Goal: Information Seeking & Learning: Find contact information

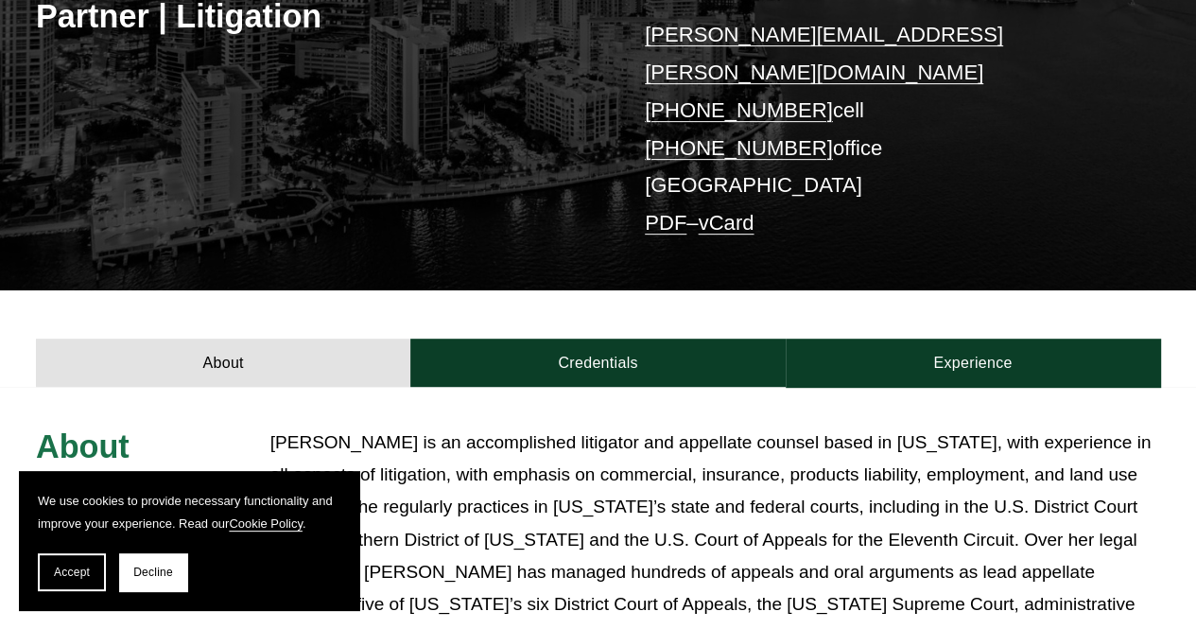
scroll to position [378, 0]
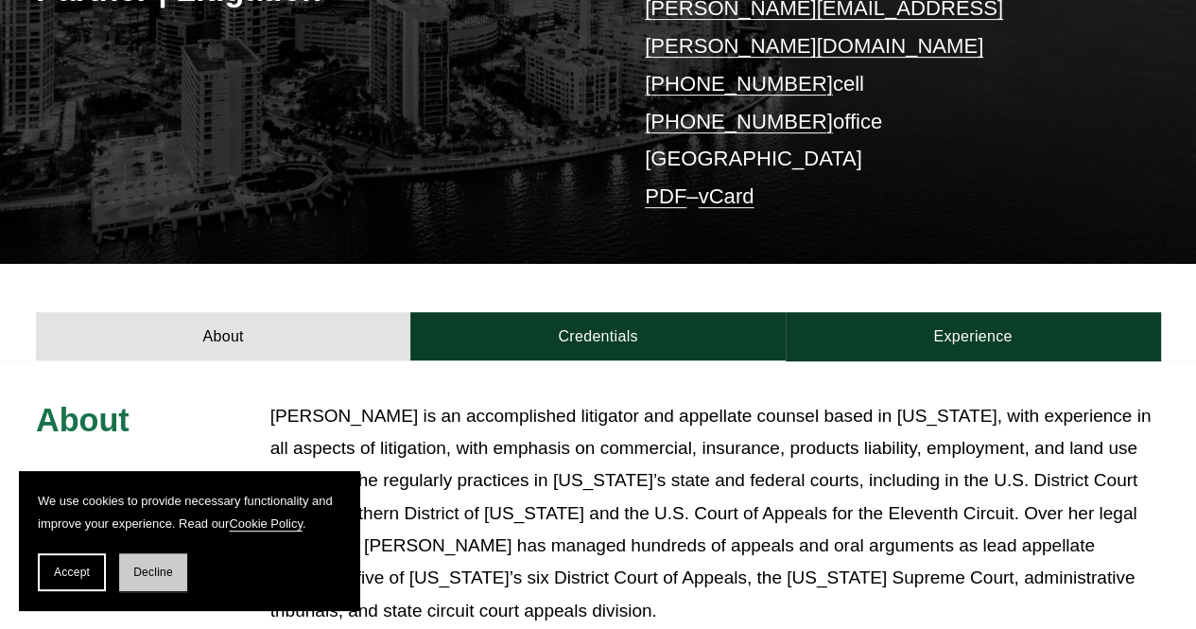
click at [153, 576] on span "Decline" at bounding box center [153, 571] width 40 height 13
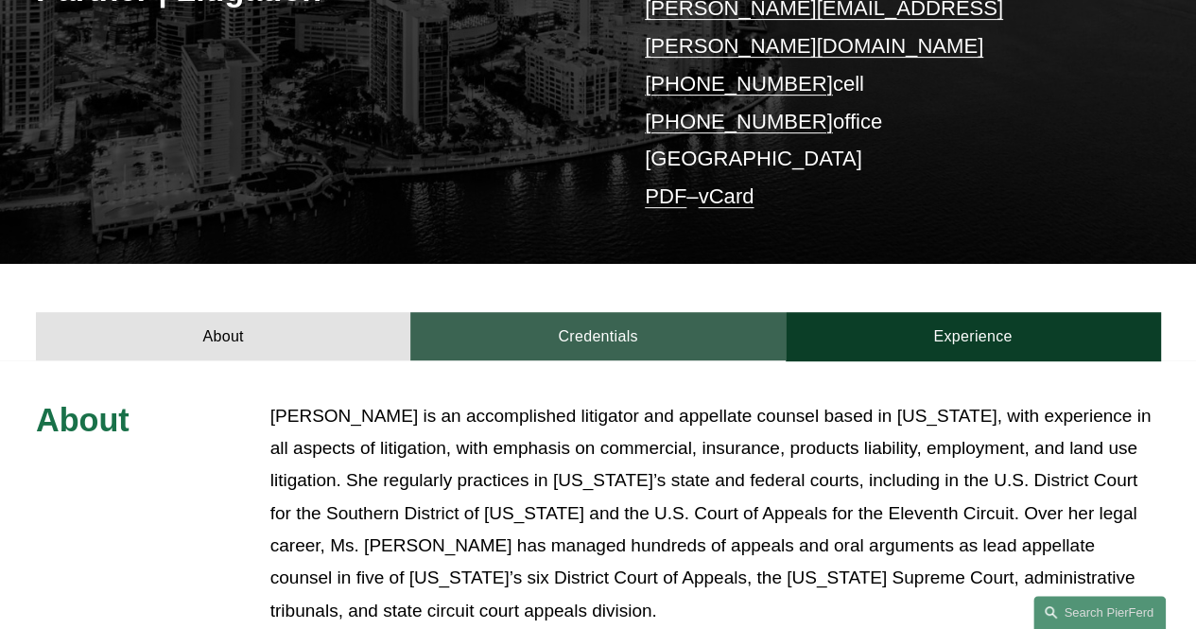
click at [614, 324] on link "Credentials" at bounding box center [597, 336] width 374 height 48
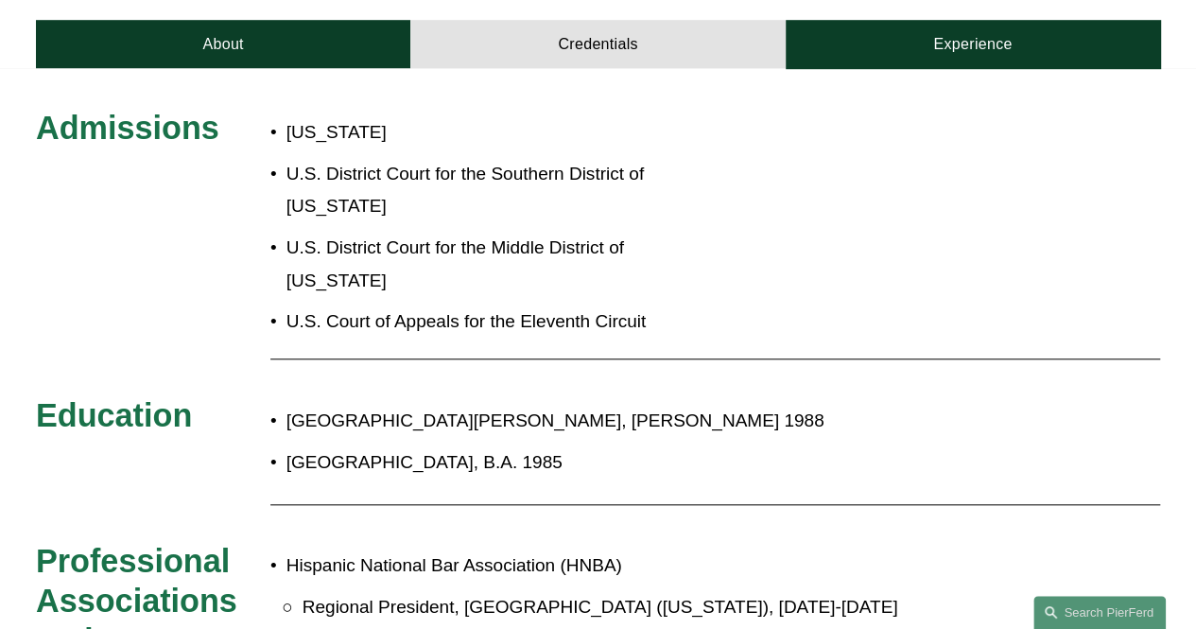
scroll to position [567, 0]
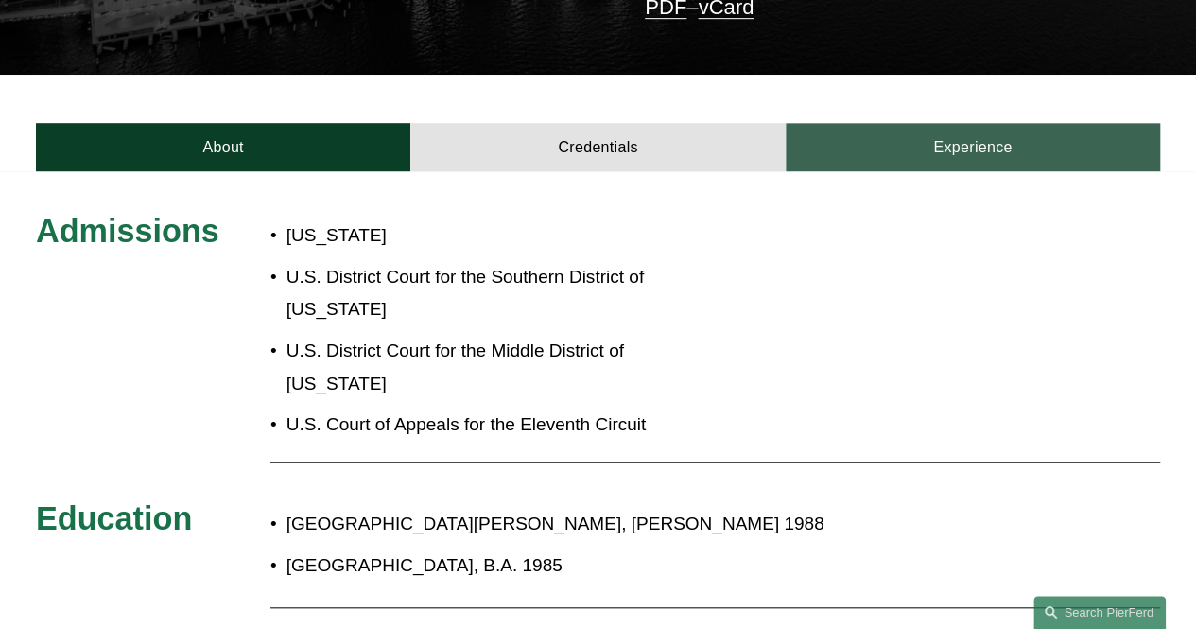
click at [936, 123] on link "Experience" at bounding box center [973, 147] width 374 height 48
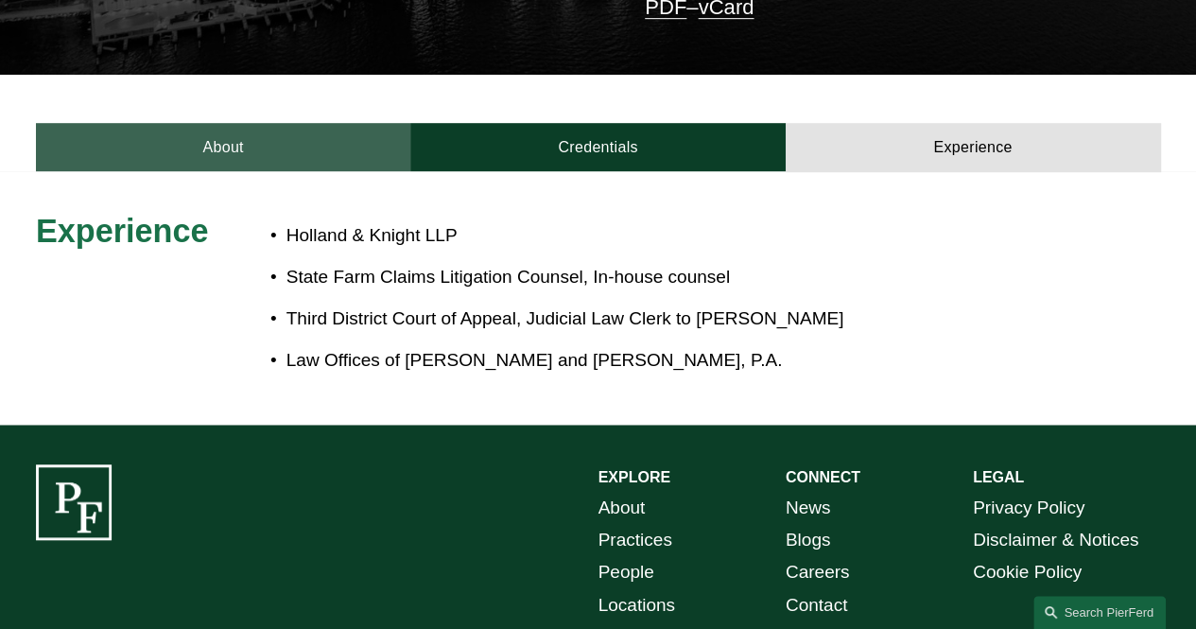
click at [233, 123] on link "About" at bounding box center [223, 147] width 374 height 48
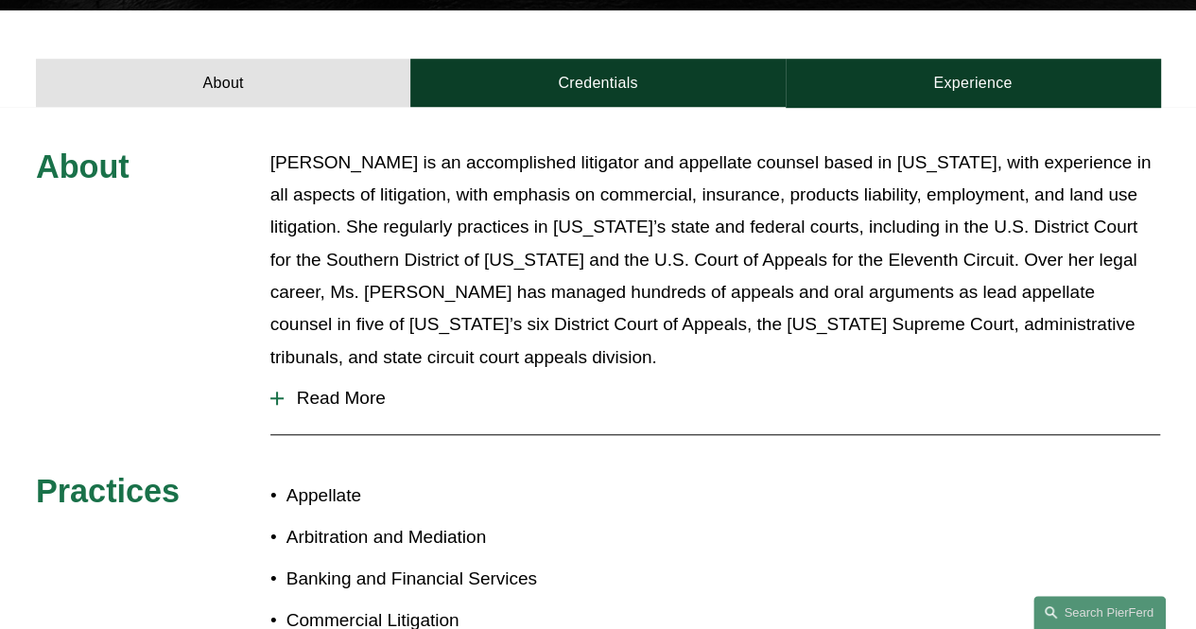
scroll to position [662, 0]
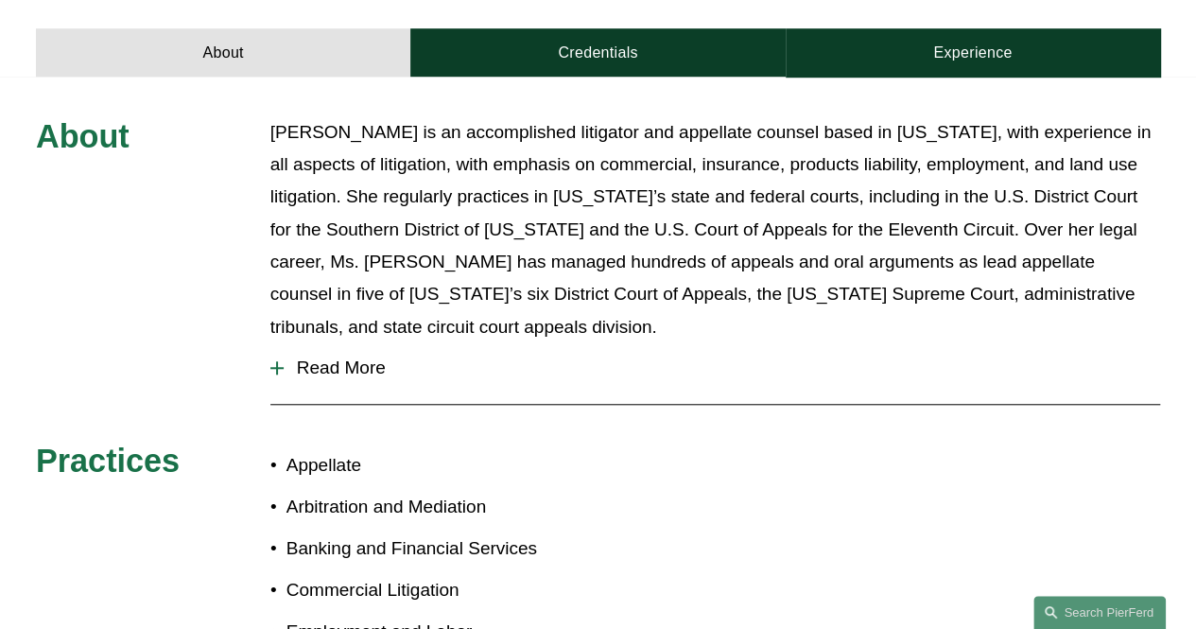
click at [354, 357] on span "Read More" at bounding box center [722, 367] width 876 height 21
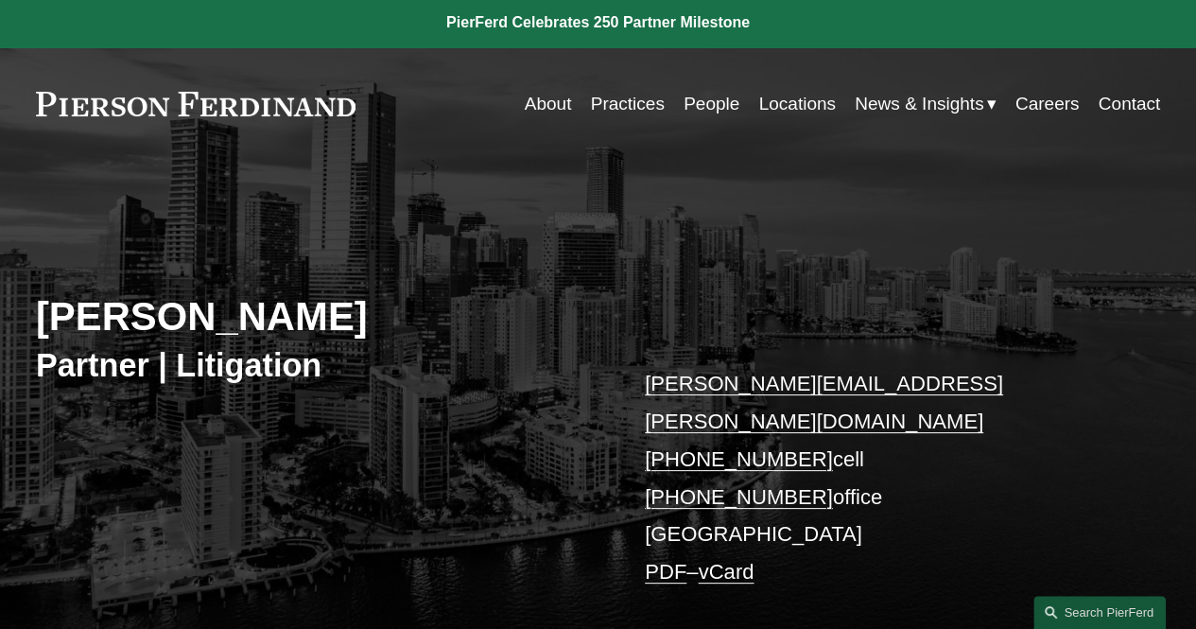
scroll to position [0, 0]
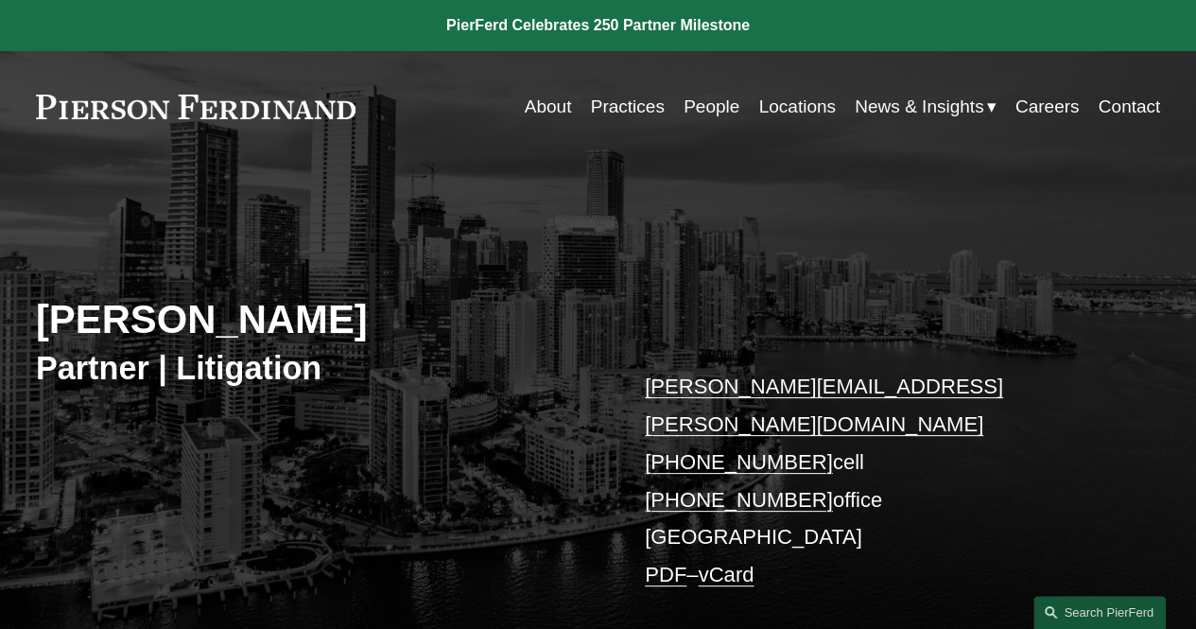
drag, startPoint x: 39, startPoint y: 315, endPoint x: 466, endPoint y: 328, distance: 427.5
click at [466, 328] on h2 "[PERSON_NAME]" at bounding box center [317, 320] width 562 height 48
copy h2 "[PERSON_NAME]"
click at [354, 385] on h3 "Partner | Litigation" at bounding box center [317, 368] width 562 height 40
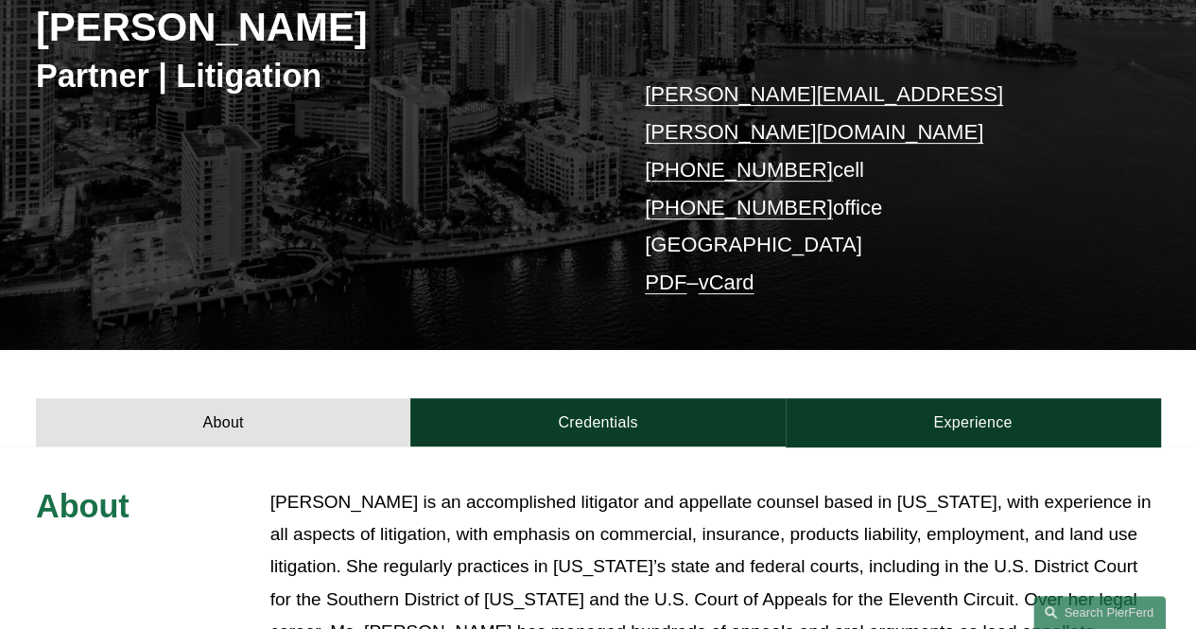
scroll to position [473, 0]
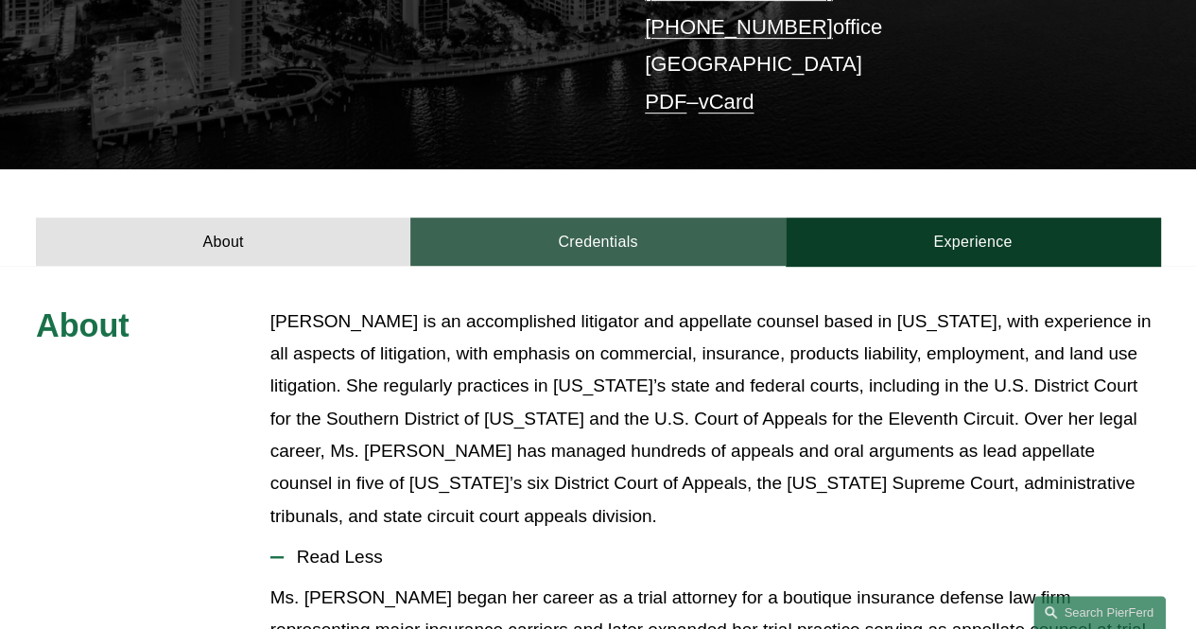
click at [618, 217] on link "Credentials" at bounding box center [597, 241] width 374 height 48
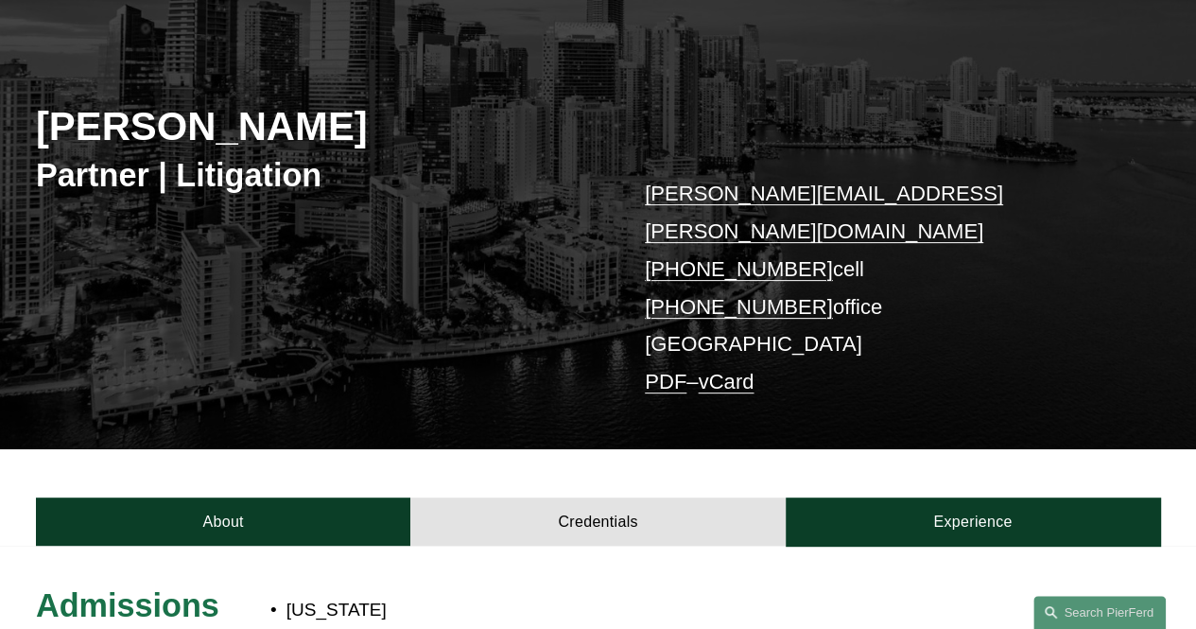
scroll to position [189, 0]
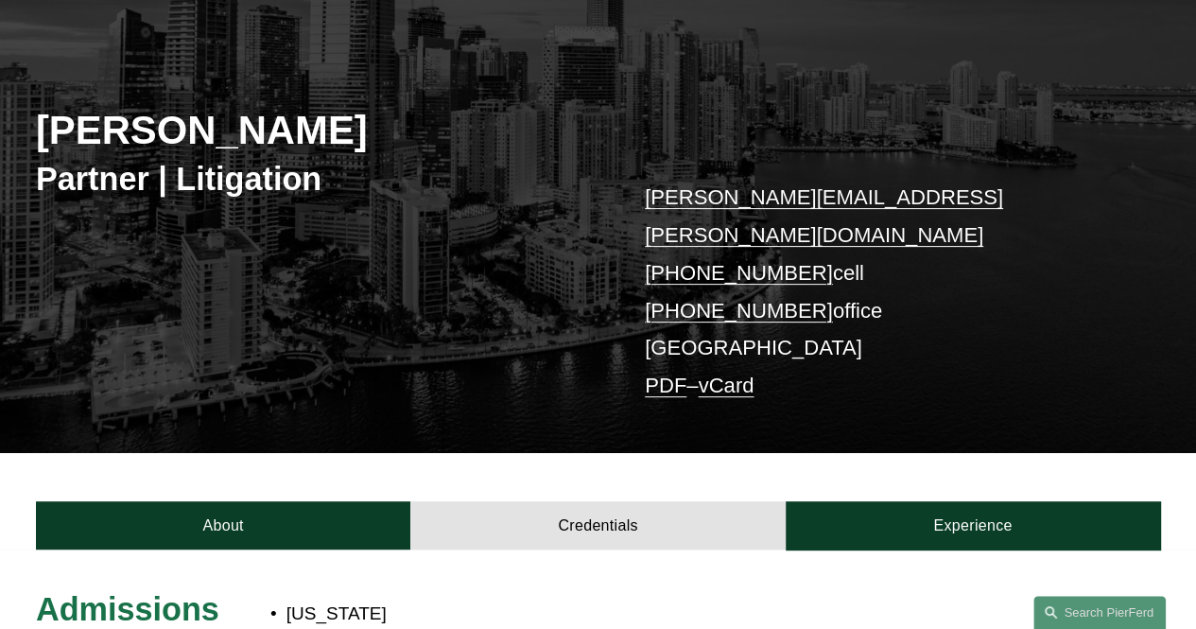
click at [741, 373] on link "vCard" at bounding box center [726, 385] width 56 height 24
click at [753, 373] on link "vCard" at bounding box center [726, 385] width 56 height 24
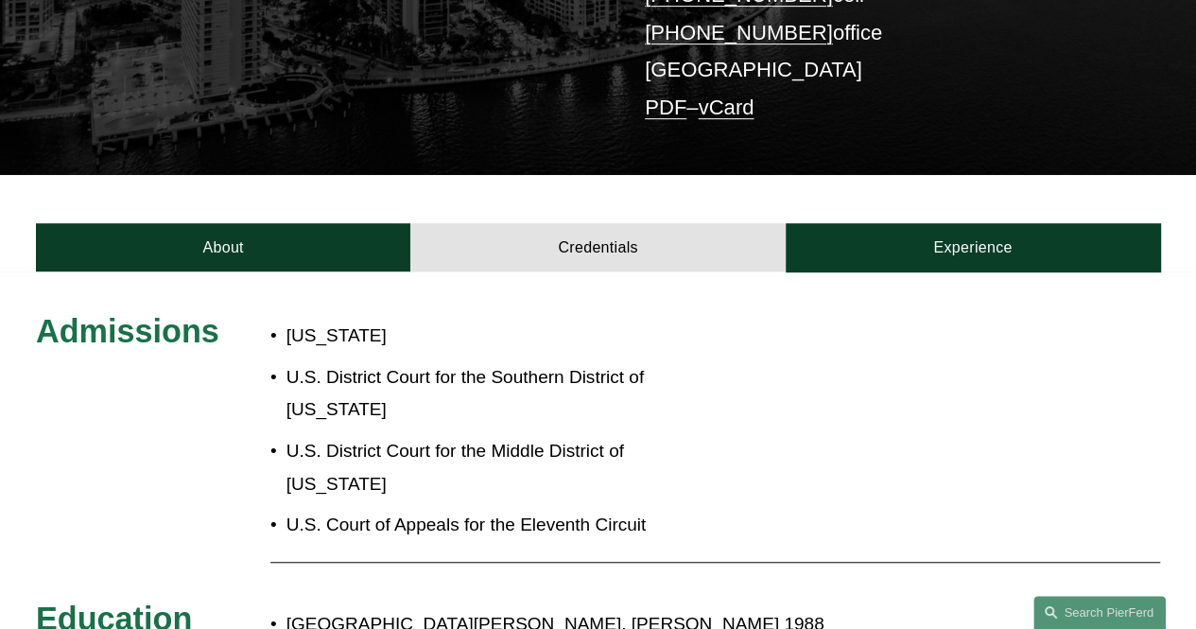
scroll to position [378, 0]
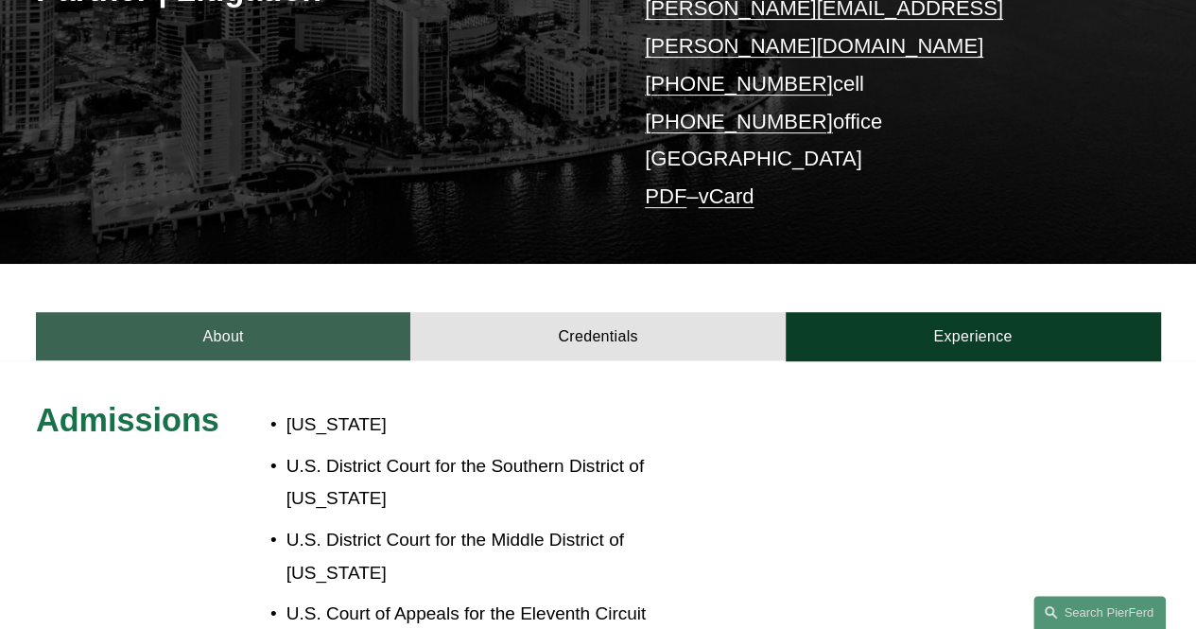
click at [280, 312] on link "About" at bounding box center [223, 336] width 374 height 48
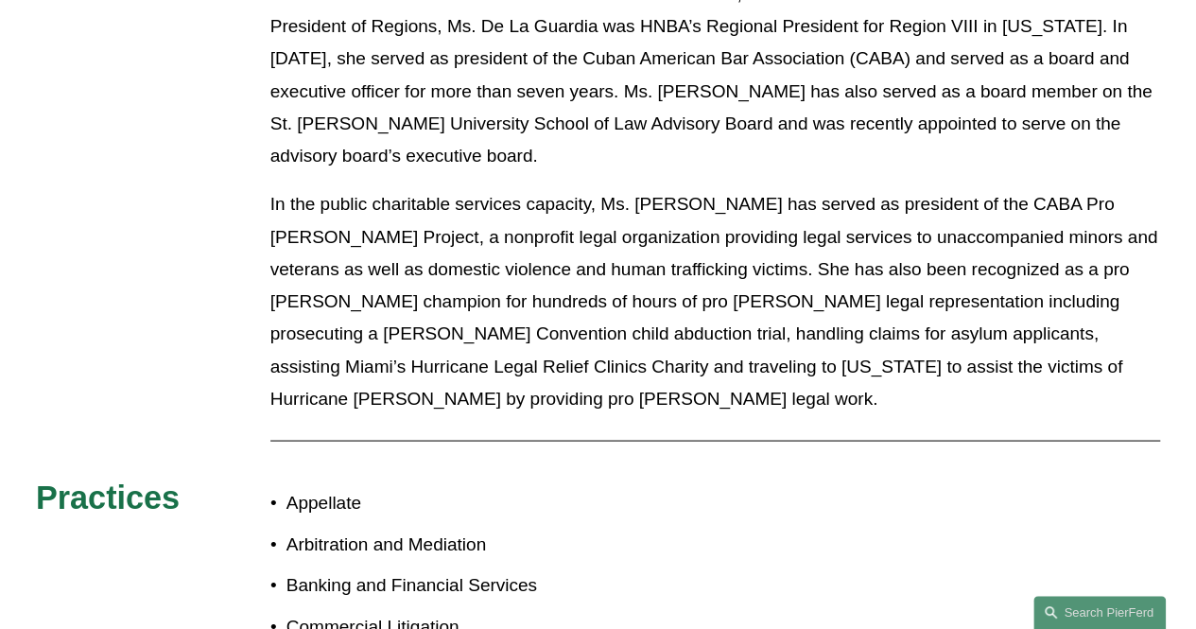
scroll to position [1046, 0]
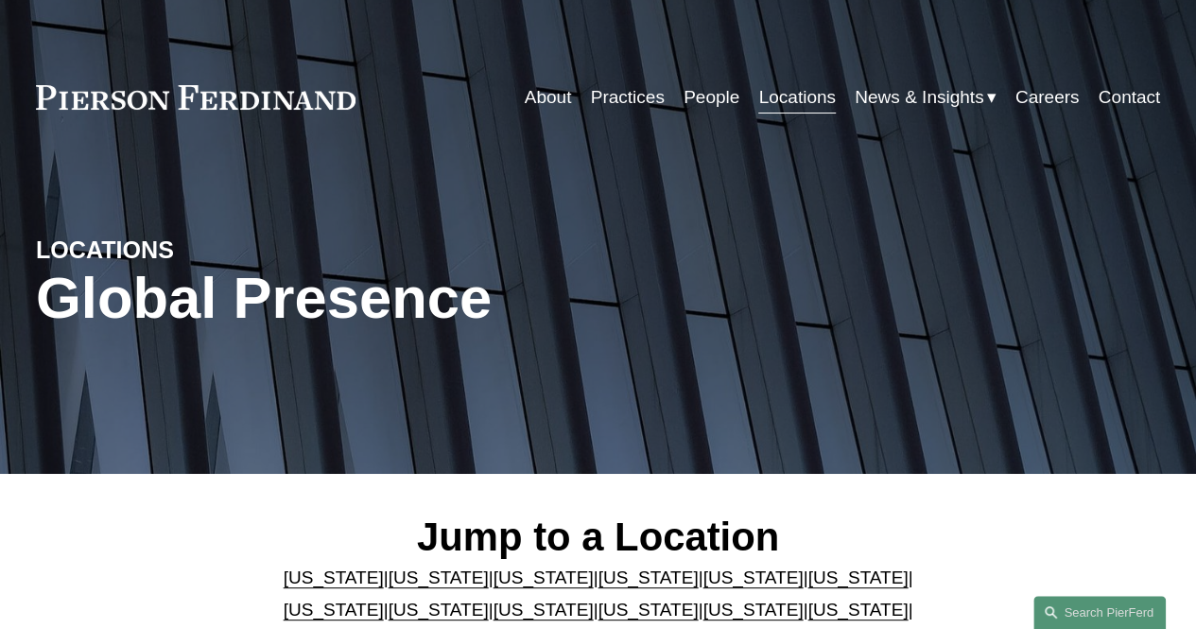
scroll to position [378, 0]
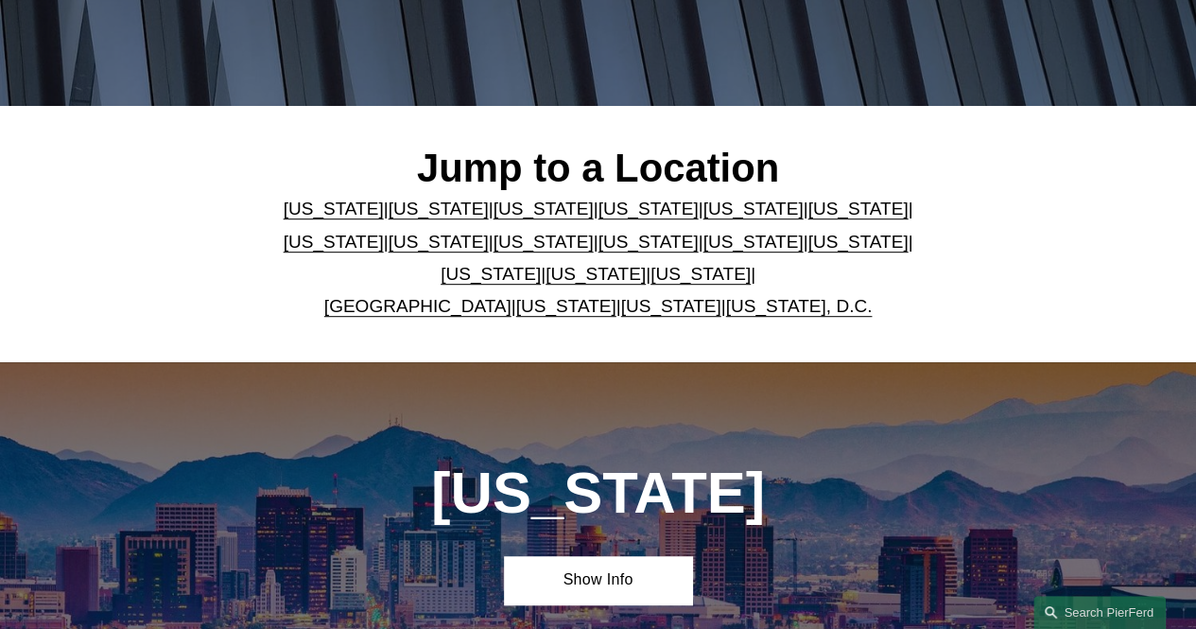
click at [709, 216] on link "[US_STATE]" at bounding box center [752, 209] width 100 height 20
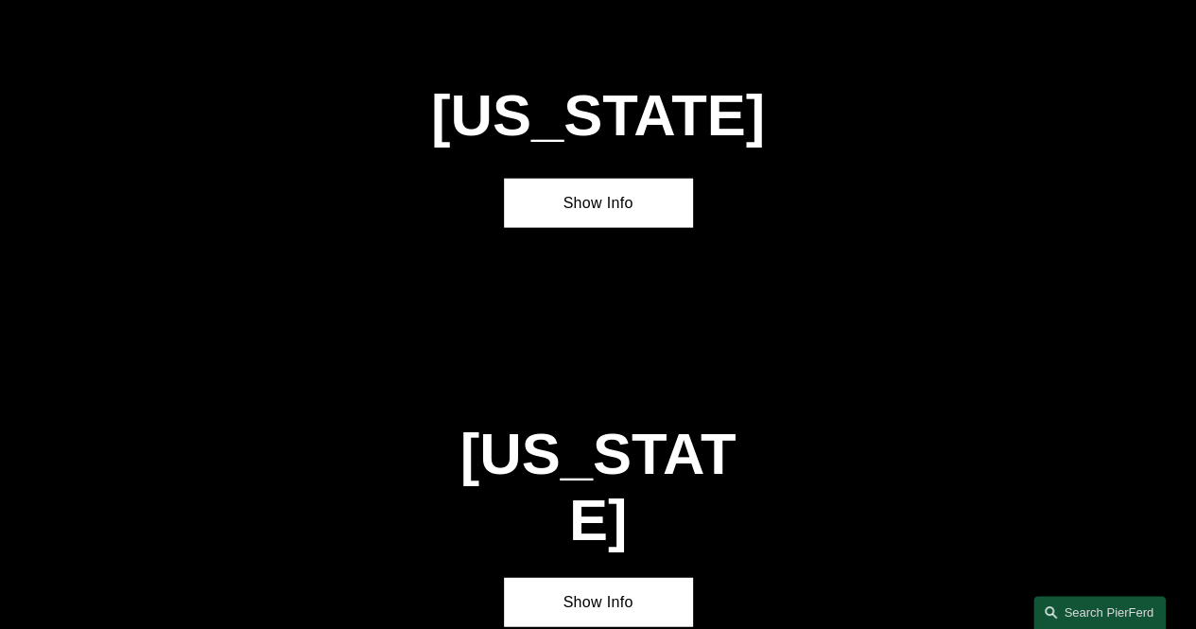
scroll to position [2115, 0]
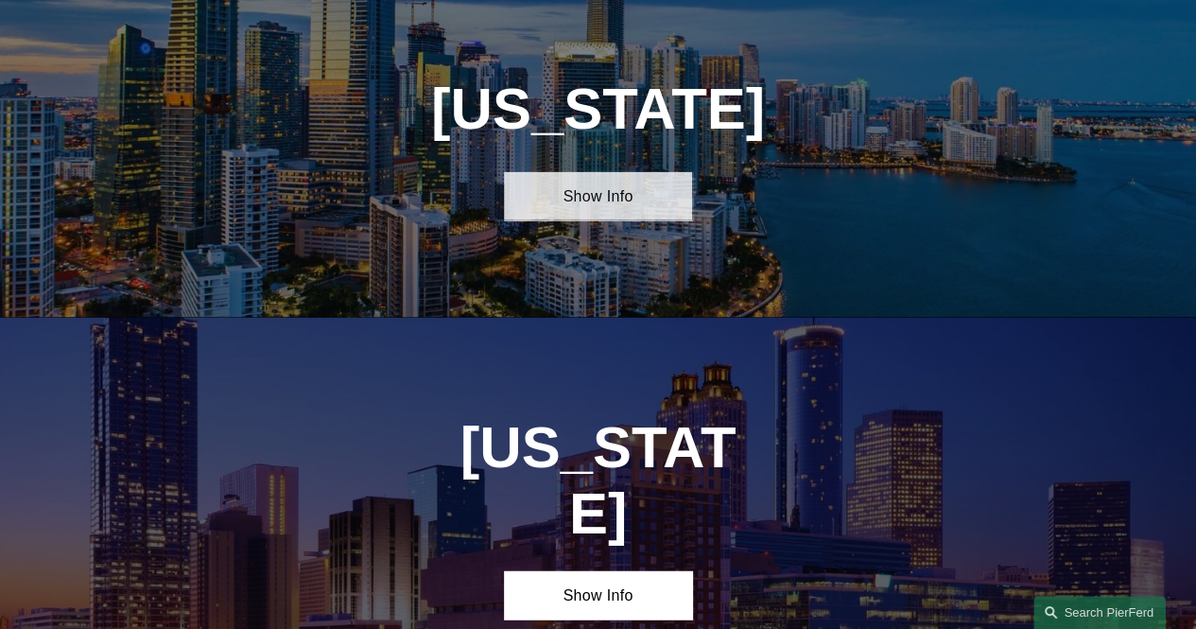
click at [633, 217] on link "Show Info" at bounding box center [597, 196] width 187 height 48
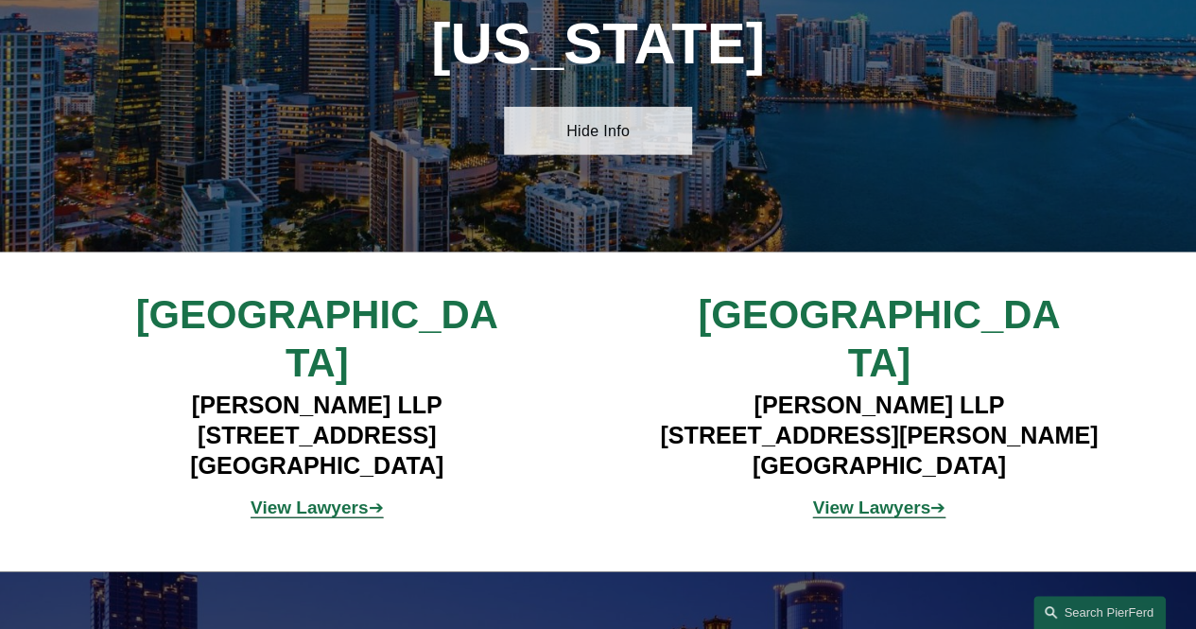
scroll to position [2209, 0]
